Goal: Task Accomplishment & Management: Use online tool/utility

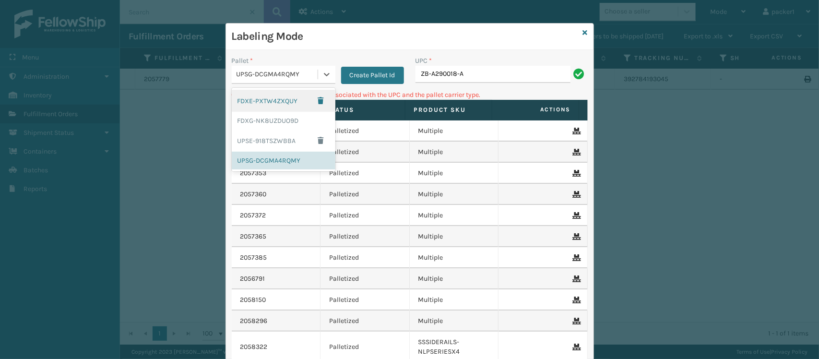
click at [305, 73] on div "UPSG-DCGMA4RQMY" at bounding box center [278, 75] width 82 height 10
click at [275, 119] on div "FDXG-NK8UZDUO9D" at bounding box center [284, 121] width 104 height 18
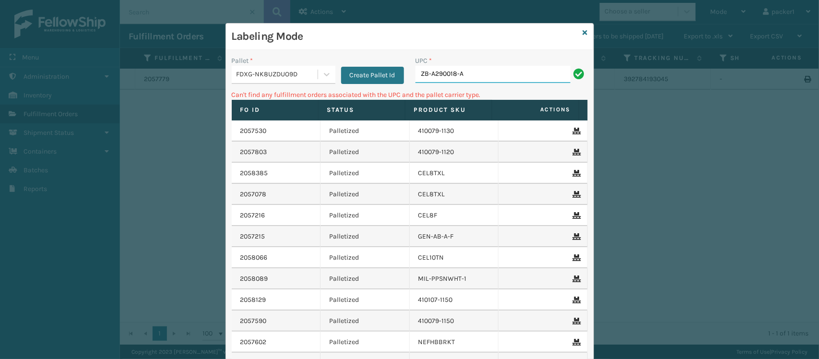
click at [489, 69] on input "ZB-A290018-A" at bounding box center [493, 74] width 155 height 17
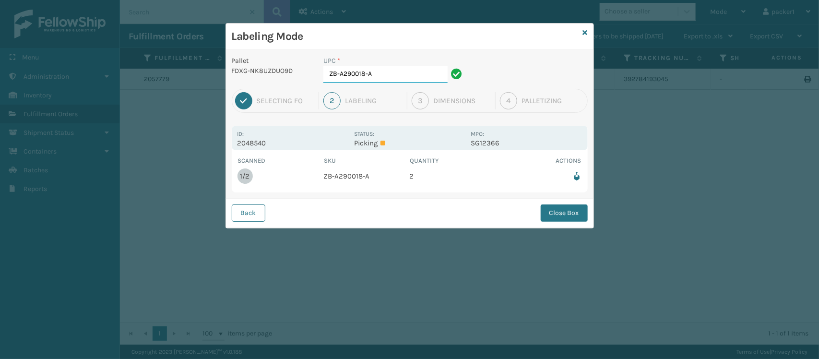
click at [389, 79] on input "ZB-A290018-A" at bounding box center [385, 74] width 124 height 17
click at [554, 217] on button "Close Box" at bounding box center [564, 212] width 47 height 17
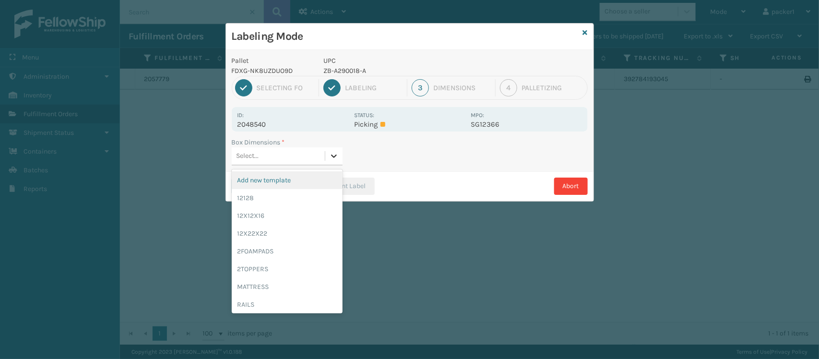
click at [341, 159] on div at bounding box center [333, 155] width 17 height 17
click at [284, 202] on div "12128" at bounding box center [287, 198] width 111 height 18
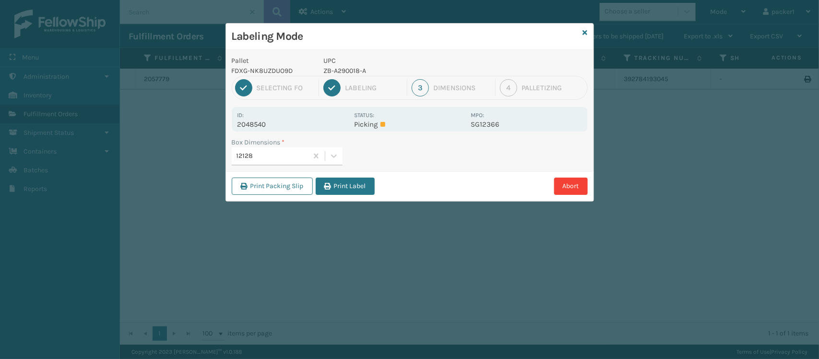
click at [355, 177] on div "Print Packing Slip Print Label Abort" at bounding box center [410, 185] width 368 height 29
click at [356, 178] on button "Print Label" at bounding box center [345, 186] width 59 height 17
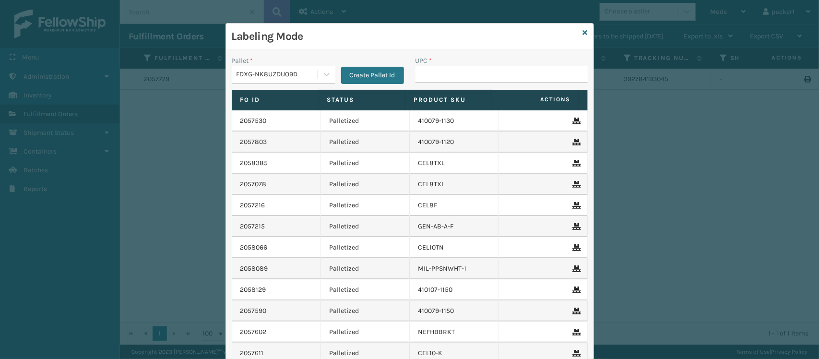
click at [397, 156] on td "Palletized" at bounding box center [365, 163] width 89 height 21
click at [445, 70] on input "UPC *" at bounding box center [502, 74] width 172 height 17
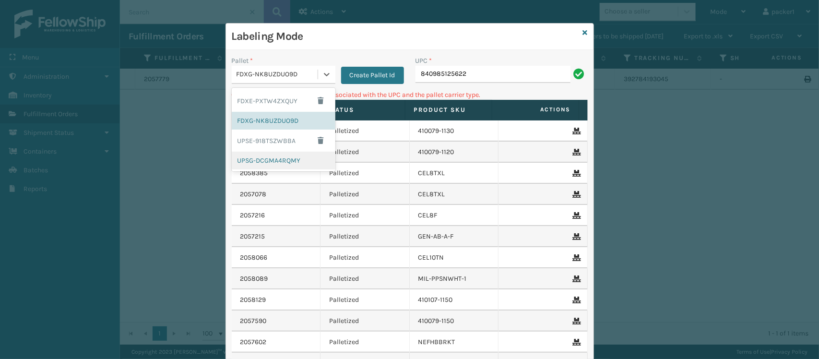
drag, startPoint x: 322, startPoint y: 80, endPoint x: 294, endPoint y: 159, distance: 84.2
click at [294, 84] on div "option UPSG-DCGMA4RQMY focused, 4 of 4. 4 results available. Use Up and Down to…" at bounding box center [284, 75] width 104 height 18
click at [294, 159] on div "UPSG-DCGMA4RQMY" at bounding box center [284, 161] width 104 height 18
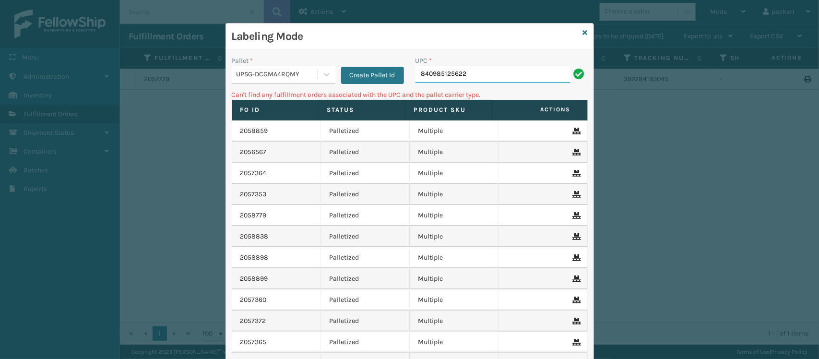
click at [463, 72] on input "840985125622" at bounding box center [493, 74] width 155 height 17
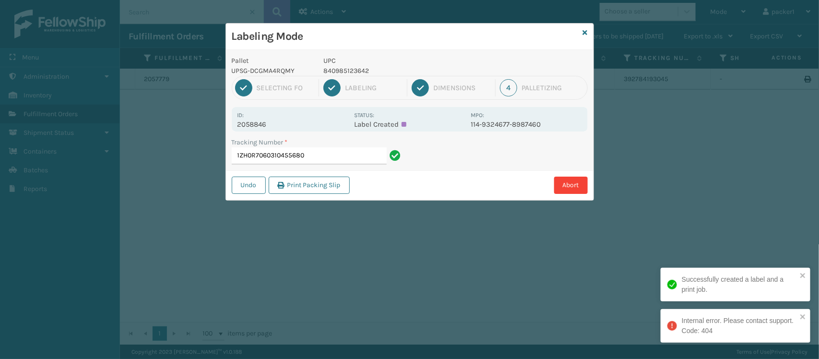
type input "1ZH0R7060310455680"
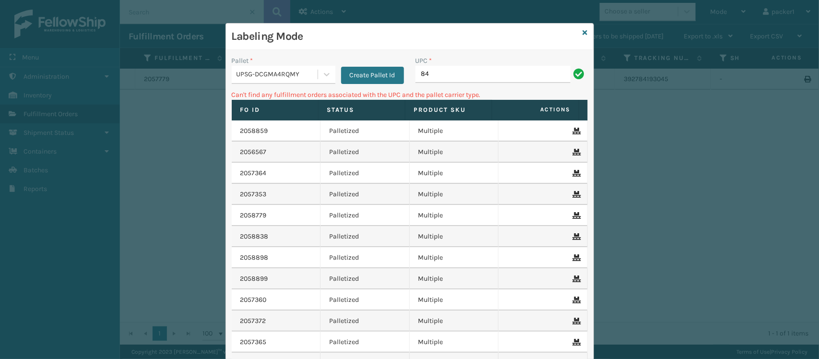
type input "8"
type input "MIL-HK612-6"
type input "8"
type input "410069-1154"
click at [318, 68] on div at bounding box center [326, 74] width 17 height 17
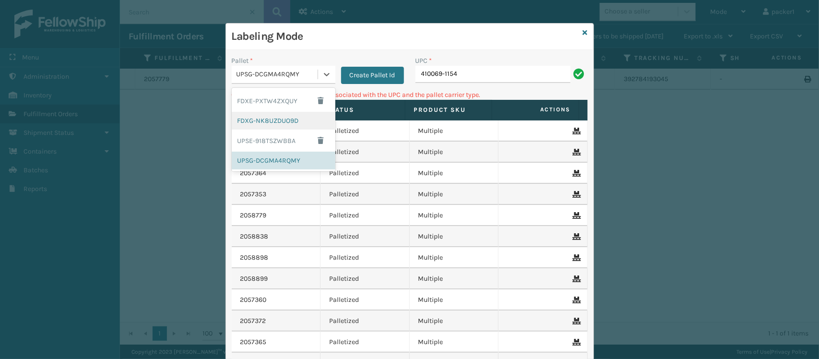
click at [297, 116] on div "FDXG-NK8UZDUO9D" at bounding box center [284, 121] width 104 height 18
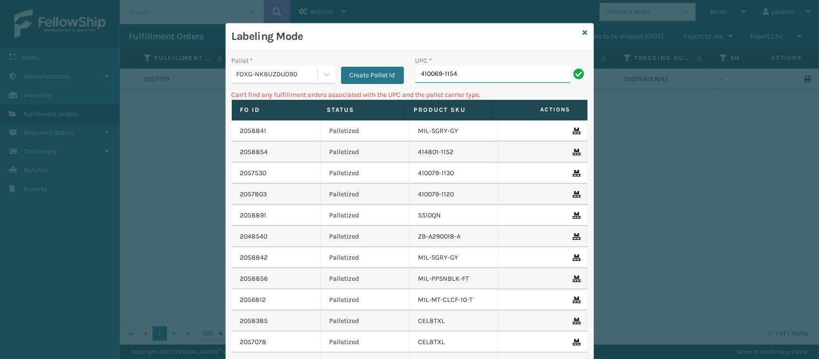
click at [476, 68] on input "410069-1154" at bounding box center [493, 74] width 155 height 17
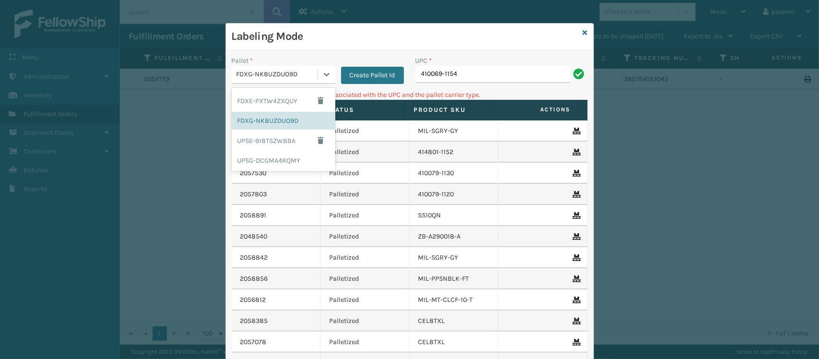
click at [303, 77] on div "FDXG-NK8UZDUO9D" at bounding box center [278, 75] width 82 height 10
click at [282, 135] on div "UPSE-918TSZWBBA" at bounding box center [284, 141] width 104 height 22
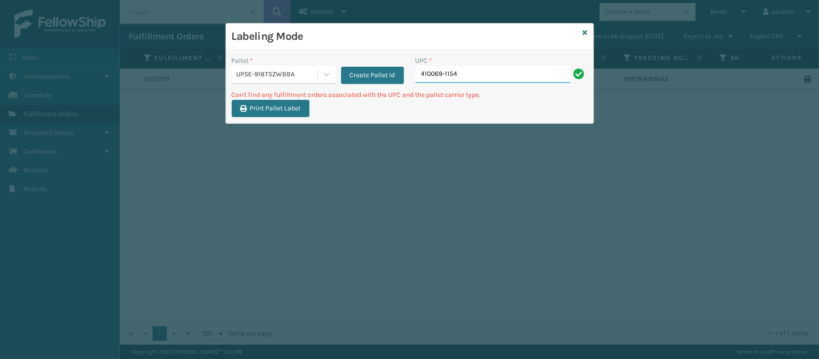
click at [460, 72] on input "410069-1154" at bounding box center [493, 74] width 155 height 17
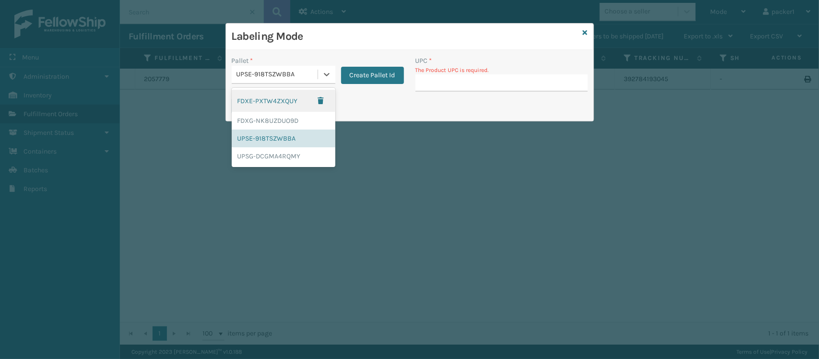
click at [309, 81] on div "UPSE-918TSZWBBA" at bounding box center [275, 75] width 86 height 16
click at [274, 147] on div "UPSG-DCGMA4RQMY" at bounding box center [284, 156] width 104 height 18
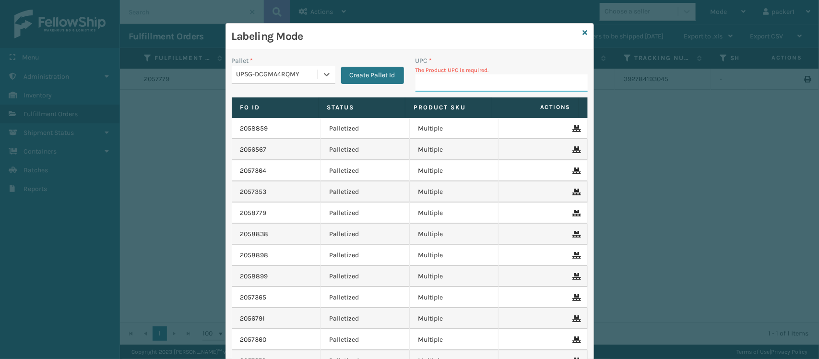
click at [421, 77] on input "UPC *" at bounding box center [502, 82] width 172 height 17
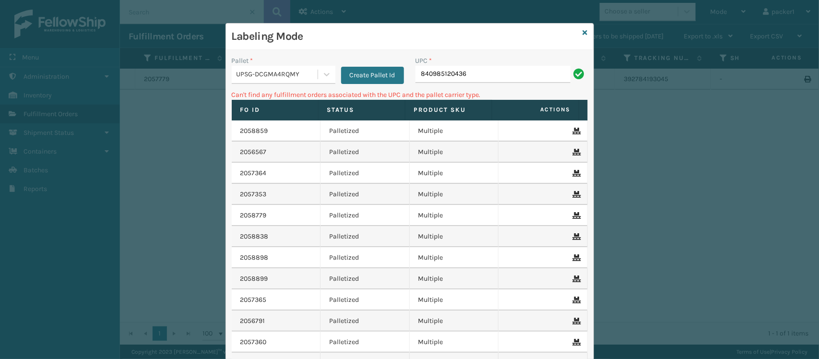
click at [285, 76] on div "UPSG-DCGMA4RQMY" at bounding box center [278, 75] width 82 height 10
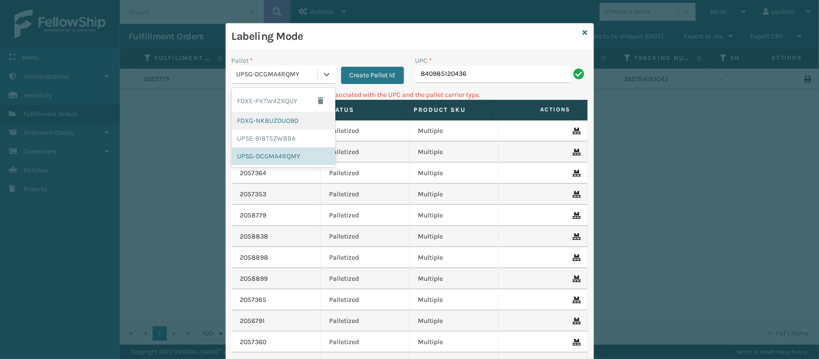
click at [264, 125] on div "FDXG-NK8UZDUO9D" at bounding box center [284, 121] width 104 height 18
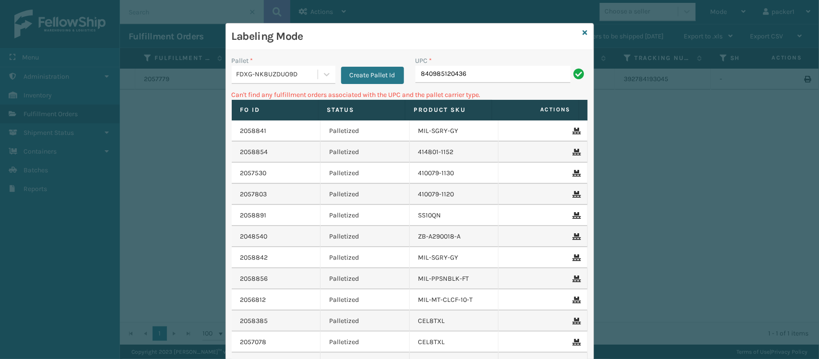
click at [475, 85] on div "UPC * 840985120436" at bounding box center [502, 73] width 184 height 34
click at [484, 77] on input "840985120436" at bounding box center [493, 74] width 155 height 17
click at [252, 77] on div "FDXG-NK8UZDUO9D" at bounding box center [278, 75] width 82 height 10
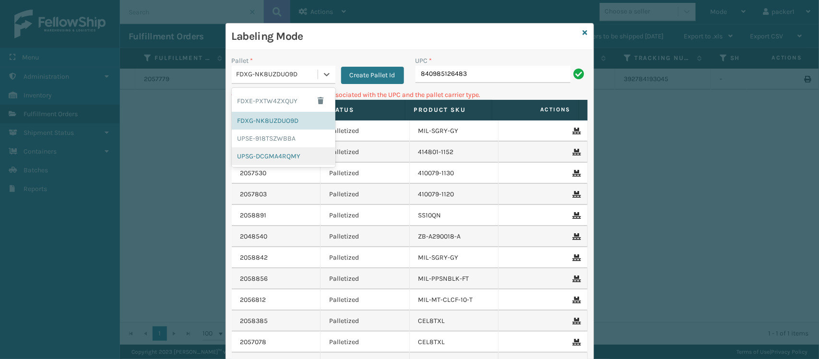
click at [257, 161] on div "UPSG-DCGMA4RQMY" at bounding box center [284, 156] width 104 height 18
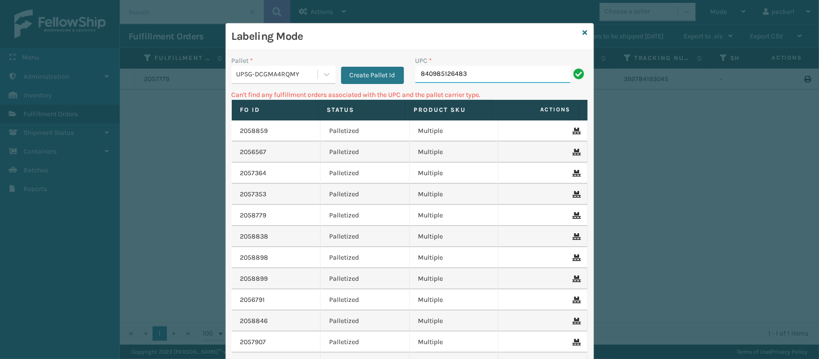
click at [492, 71] on input "840985126483" at bounding box center [493, 74] width 155 height 17
click at [276, 80] on div "UPSG-DCGMA4RQMY" at bounding box center [278, 75] width 82 height 10
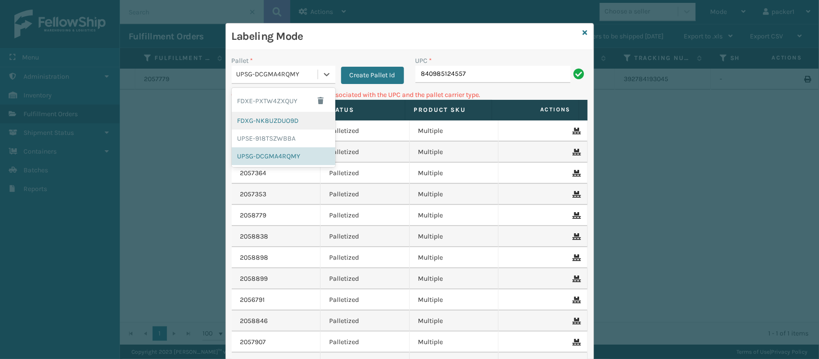
click at [264, 120] on div "FDXG-NK8UZDUO9D" at bounding box center [284, 121] width 104 height 18
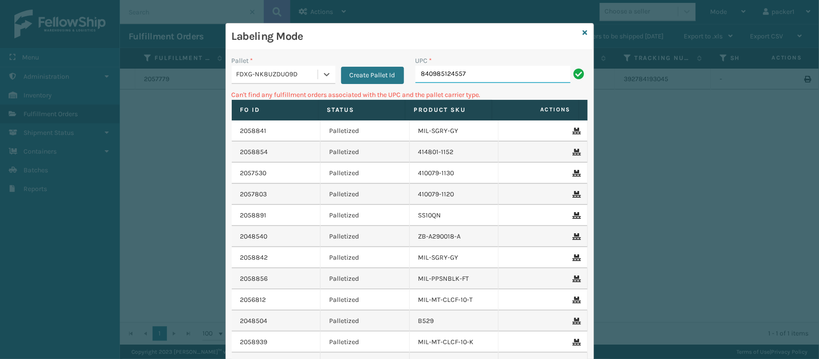
click at [526, 73] on input "840985124557" at bounding box center [493, 74] width 155 height 17
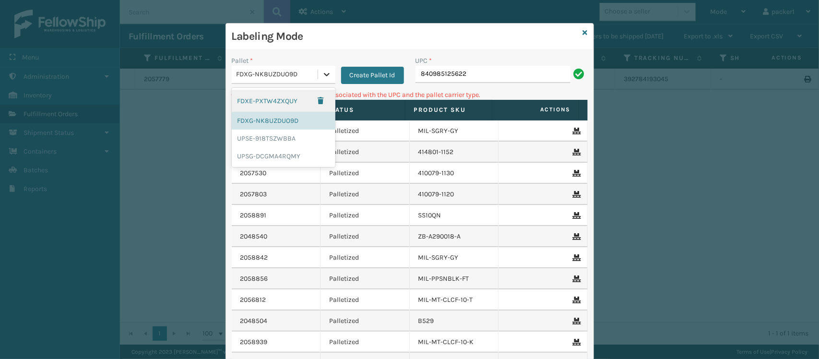
click at [322, 76] on icon at bounding box center [327, 75] width 10 height 10
click at [286, 160] on div "UPSG-DCGMA4RQMY" at bounding box center [284, 156] width 104 height 18
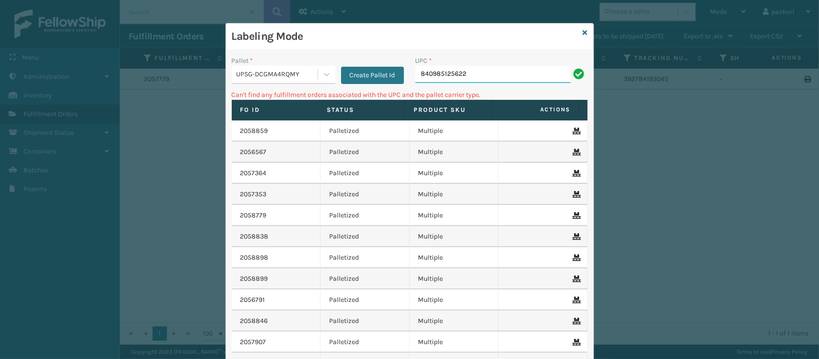
click at [472, 73] on input "840985125622" at bounding box center [493, 74] width 155 height 17
type input "8"
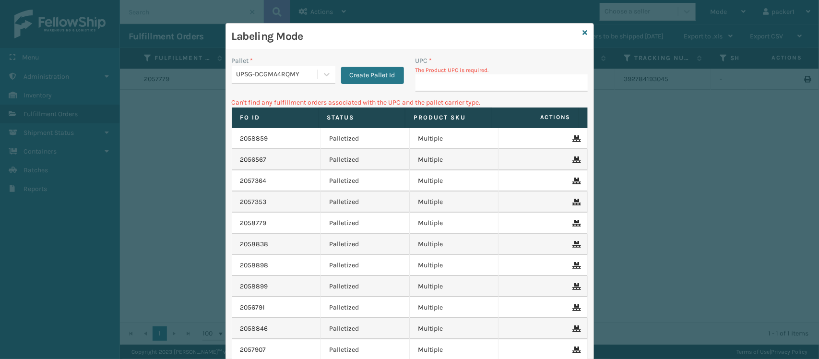
click at [258, 79] on div "UPSG-DCGMA4RQMY" at bounding box center [278, 75] width 82 height 10
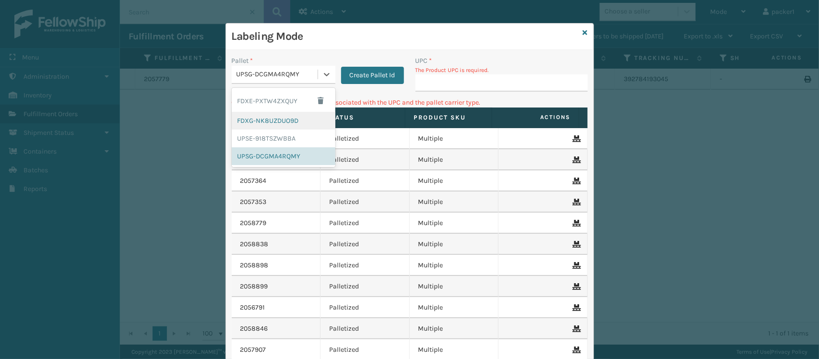
click at [255, 116] on div "FDXG-NK8UZDUO9D" at bounding box center [284, 121] width 104 height 18
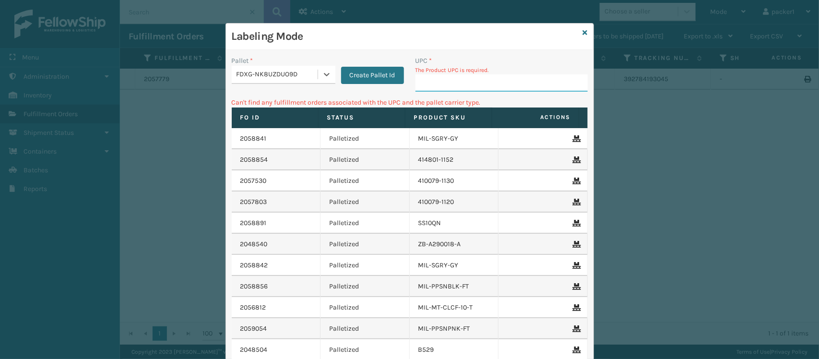
click at [464, 75] on input "UPC *" at bounding box center [502, 82] width 172 height 17
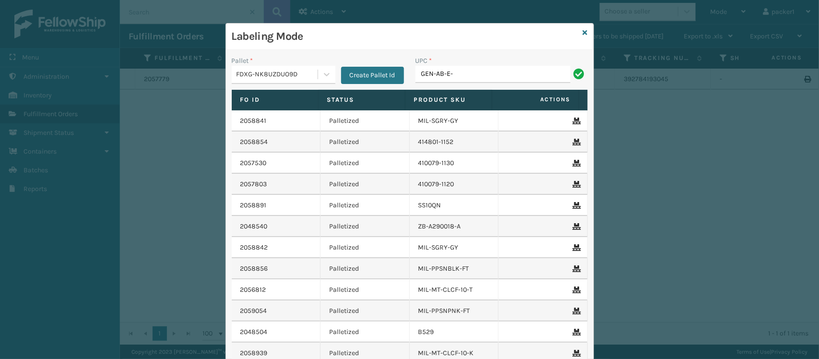
type input "GEN-AB-E-Q"
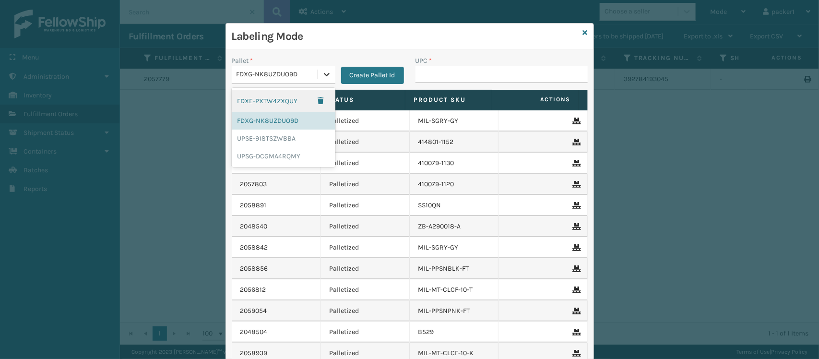
click at [322, 71] on icon at bounding box center [327, 75] width 10 height 10
click at [282, 152] on div "UPSG-DCGMA4RQMY" at bounding box center [284, 156] width 104 height 18
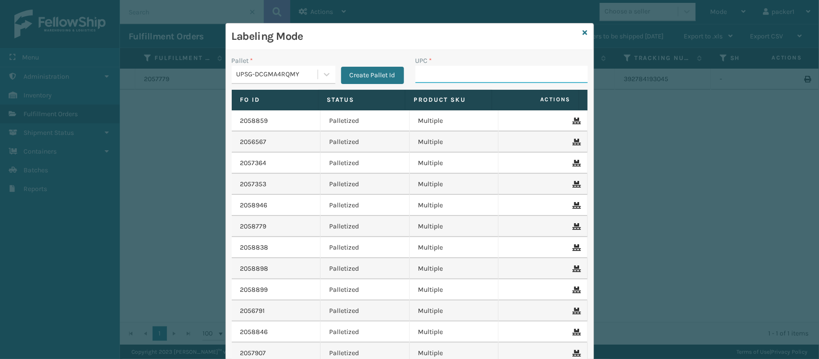
click at [424, 73] on input "UPC *" at bounding box center [502, 74] width 172 height 17
click at [583, 30] on icon at bounding box center [585, 32] width 5 height 7
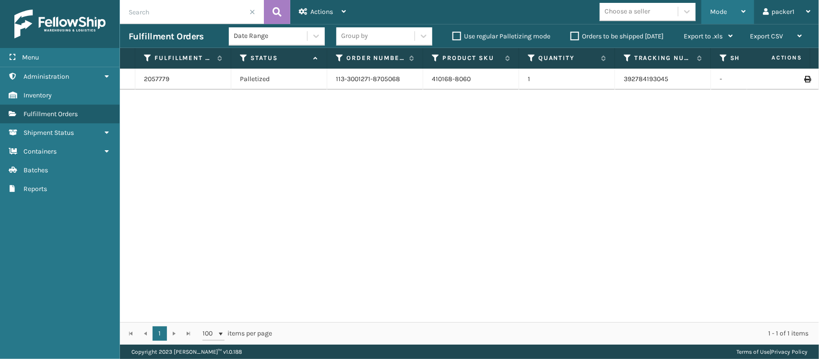
click at [732, 6] on div "Mode" at bounding box center [728, 12] width 36 height 24
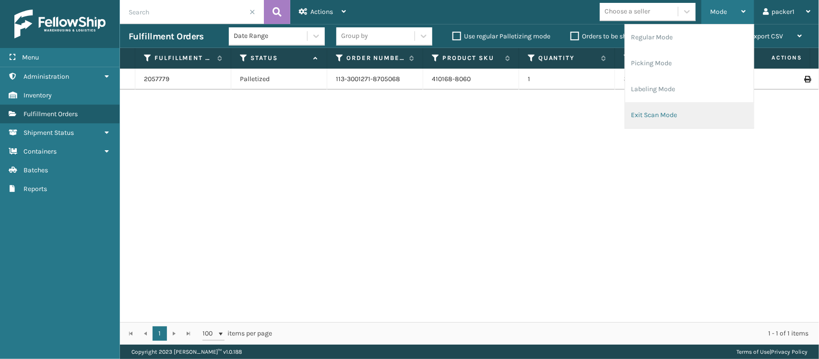
click at [678, 110] on li "Exit Scan Mode" at bounding box center [689, 115] width 129 height 26
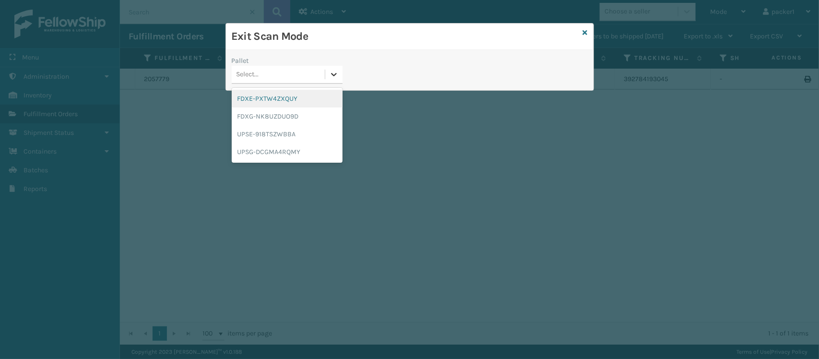
click at [329, 81] on div at bounding box center [333, 74] width 17 height 17
click at [298, 99] on div "FDXE-PXTW4ZXQUY" at bounding box center [287, 99] width 111 height 18
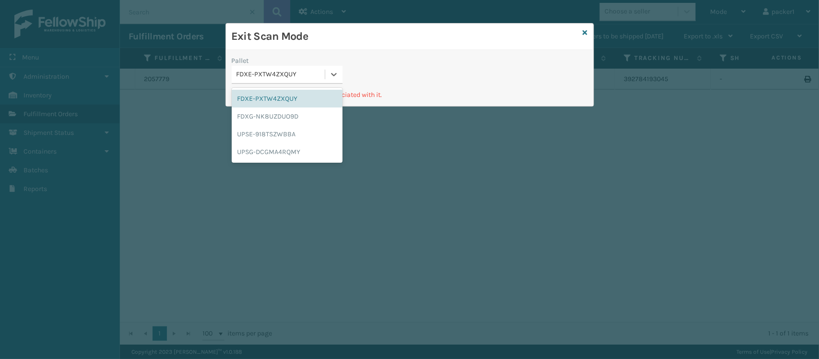
click at [320, 77] on div "FDXE-PXTW4ZXQUY" at bounding box center [281, 75] width 89 height 10
click at [300, 113] on div "FDXG-NK8UZDUO9D" at bounding box center [287, 116] width 111 height 18
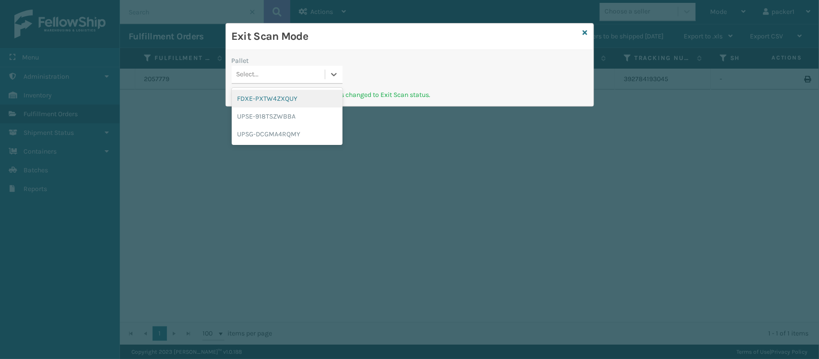
click at [298, 71] on div "Select..." at bounding box center [278, 75] width 93 height 16
click at [285, 113] on div "UPSE-918TSZWBBA" at bounding box center [287, 116] width 111 height 18
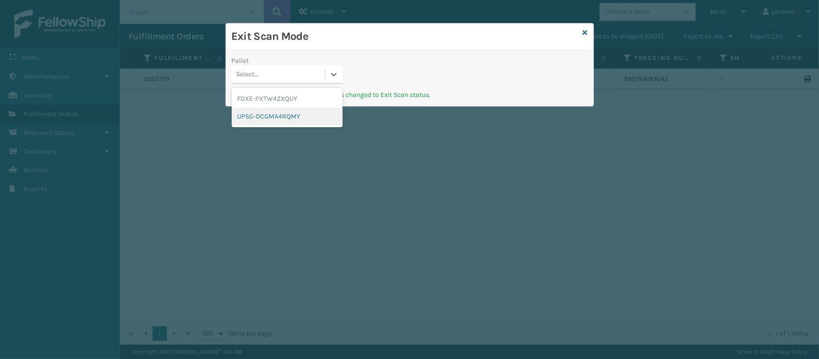
drag, startPoint x: 317, startPoint y: 71, endPoint x: 294, endPoint y: 116, distance: 51.1
click at [294, 84] on div "option UPSG-DCGMA4RQMY focused, 2 of 2. 2 results available. Use Up and Down to…" at bounding box center [287, 75] width 111 height 18
click at [294, 116] on div "UPSG-DCGMA4RQMY" at bounding box center [287, 116] width 111 height 18
